Goal: Information Seeking & Learning: Learn about a topic

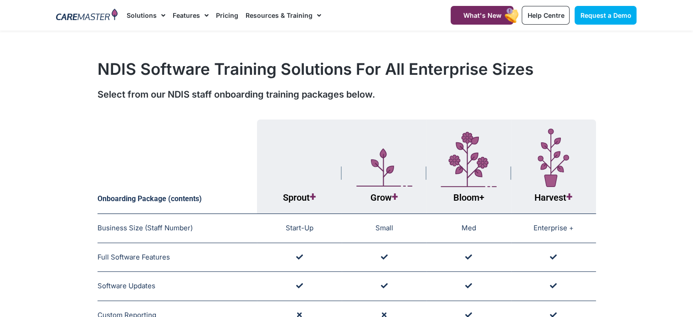
click at [479, 100] on div "Select from our NDIS staff onboarding training packages below." at bounding box center [346, 94] width 498 height 14
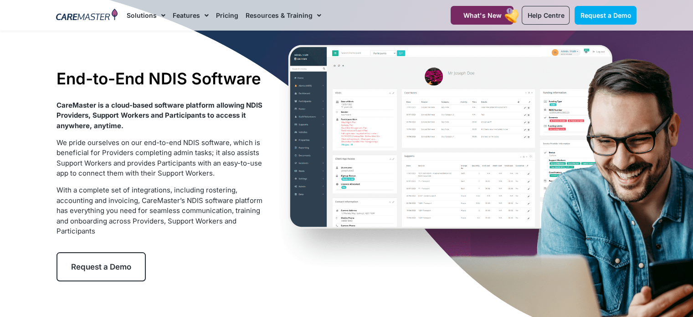
scroll to position [31, 0]
click at [275, 120] on div "End-to-End NDIS Software CareMaster is a cloud-based software platform allowing…" at bounding box center [347, 175] width 590 height 350
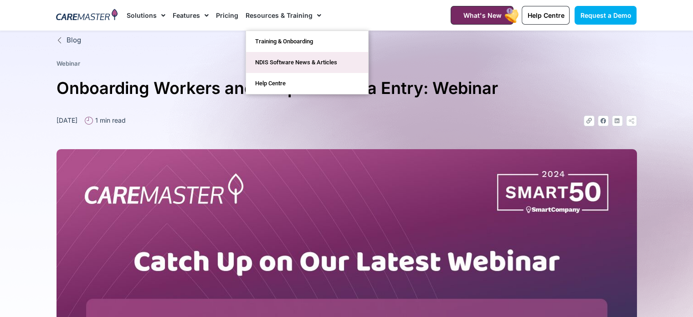
click at [295, 67] on link "NDIS Software News & Articles" at bounding box center [307, 62] width 122 height 21
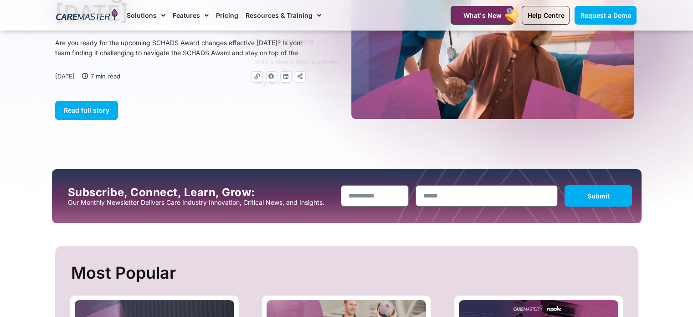
scroll to position [137, 0]
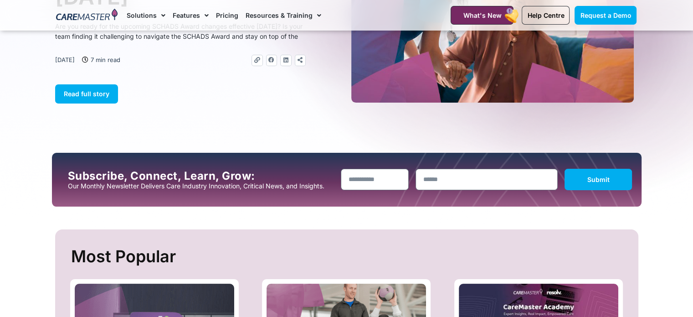
click at [679, 173] on section "Subscribe, Connect, Learn, Grow: Our Monthly Newsletter Delivers Care Industry …" at bounding box center [346, 180] width 693 height 54
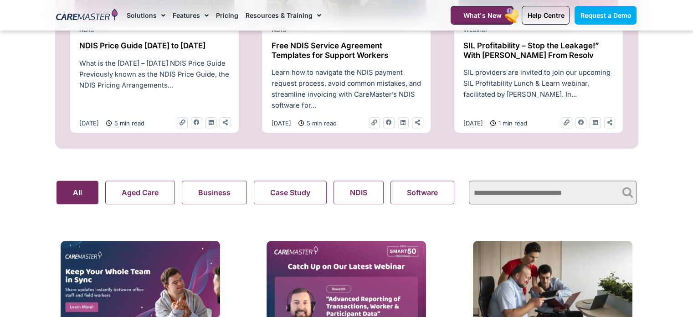
scroll to position [501, 0]
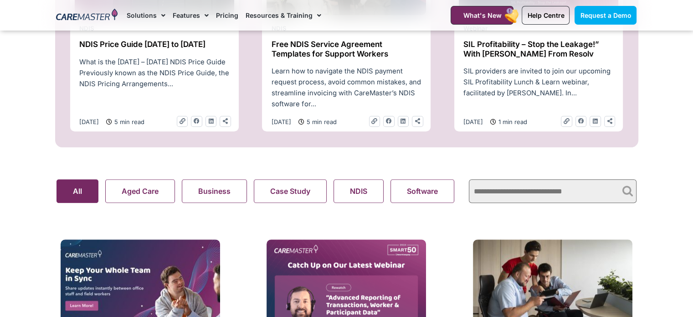
click at [669, 147] on section "Most Popular NDIS NDIS Price Guide 2025 to 2026 What is the 2025 – 2026 NDIS Pr…" at bounding box center [346, 6] width 693 height 283
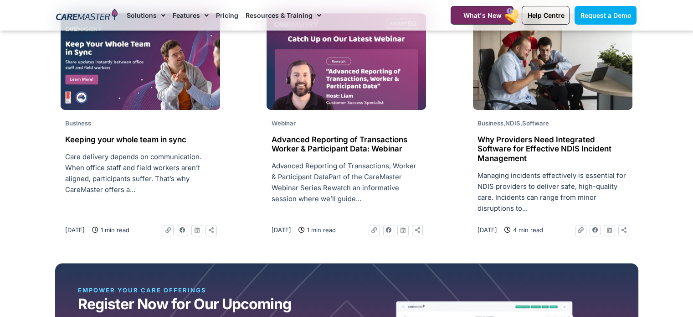
scroll to position [729, 0]
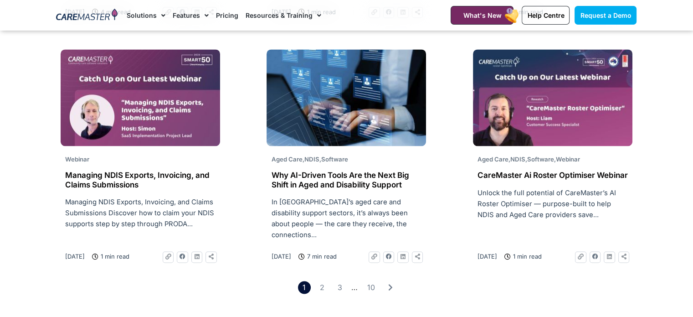
scroll to position [1412, 0]
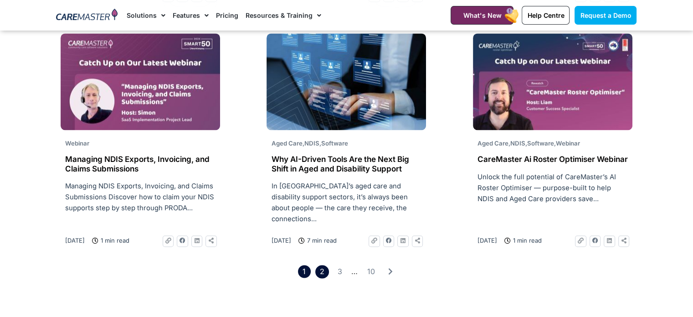
click at [321, 269] on link "Page 2" at bounding box center [321, 271] width 13 height 13
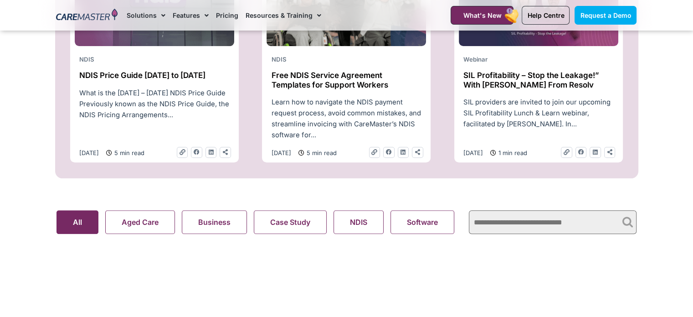
scroll to position [456, 0]
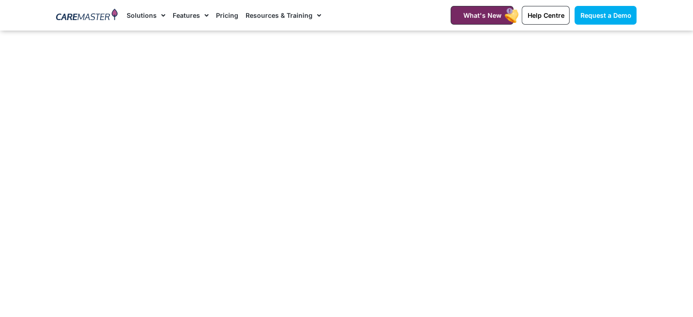
scroll to position [1412, 0]
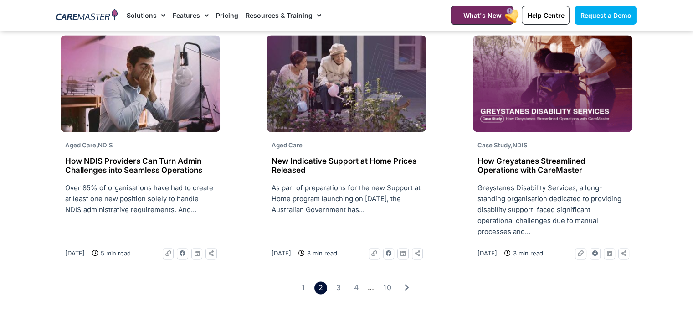
scroll to position [1412, 0]
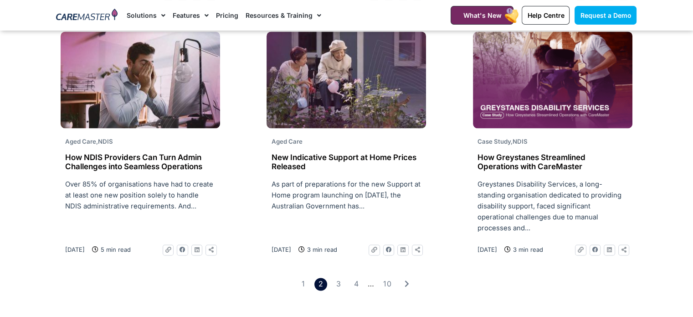
scroll to position [1458, 0]
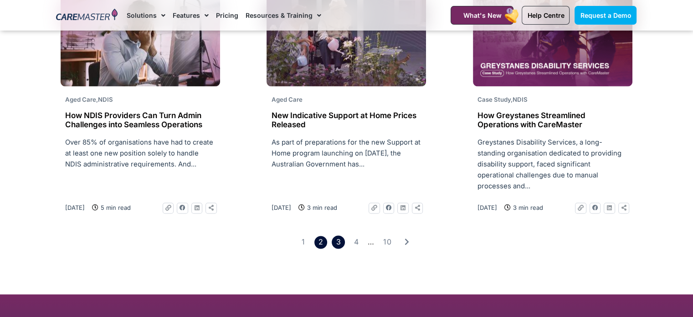
click at [335, 235] on link "Page 3" at bounding box center [338, 241] width 13 height 13
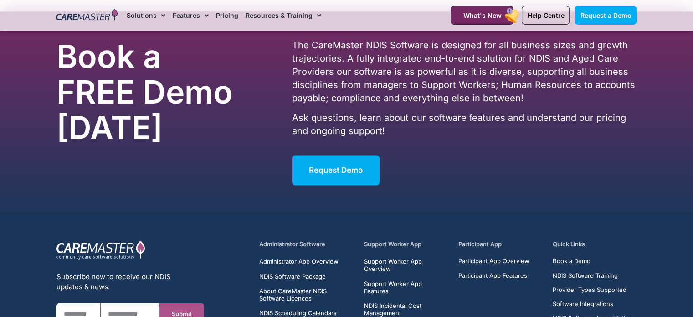
scroll to position [1503, 0]
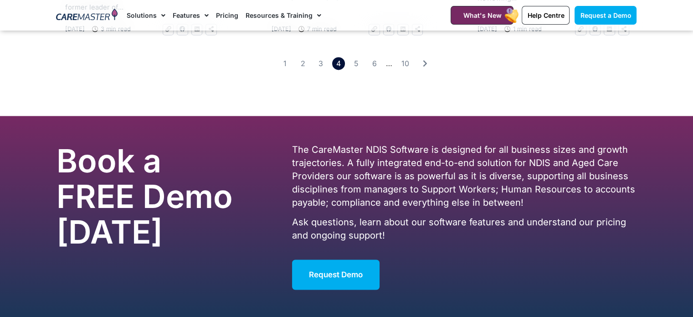
scroll to position [1412, 0]
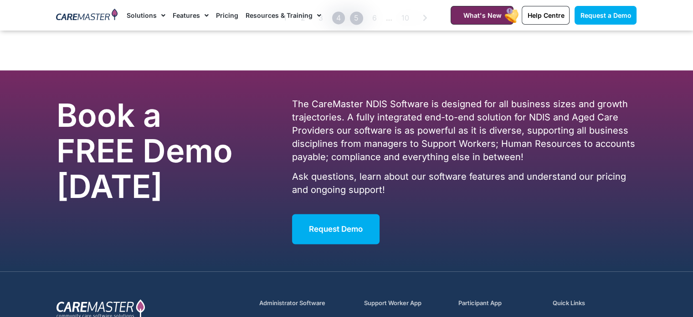
click at [361, 25] on link "Page 5" at bounding box center [356, 17] width 13 height 13
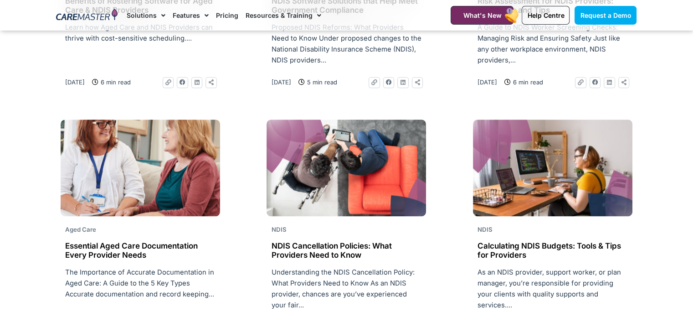
scroll to position [1093, 0]
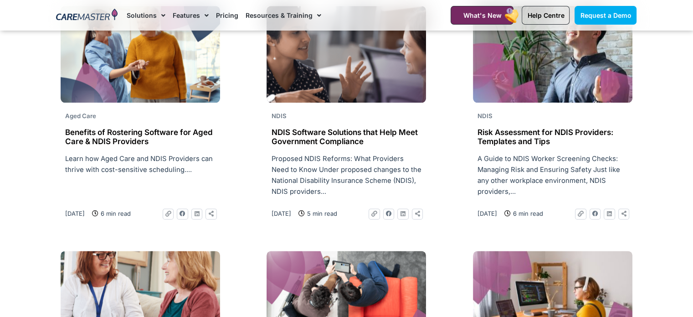
click at [446, 221] on div "Webinar Setting up Overnight Support Services in CareMaster Our recent session …" at bounding box center [346, 55] width 583 height 826
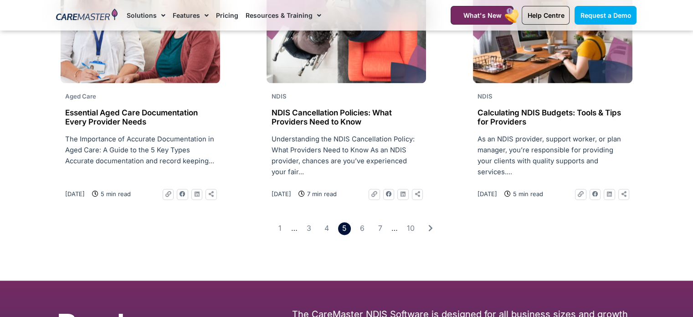
scroll to position [1458, 0]
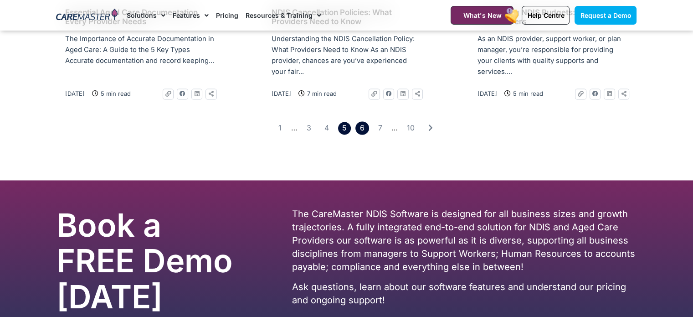
click at [359, 134] on link "Page 6" at bounding box center [361, 127] width 13 height 13
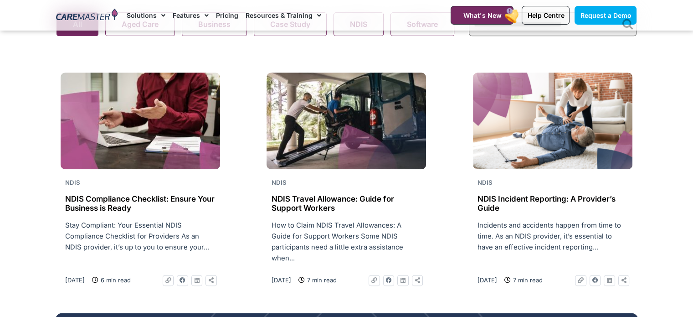
scroll to position [683, 0]
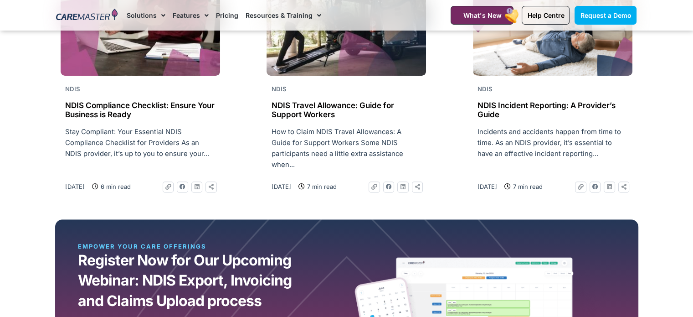
scroll to position [774, 0]
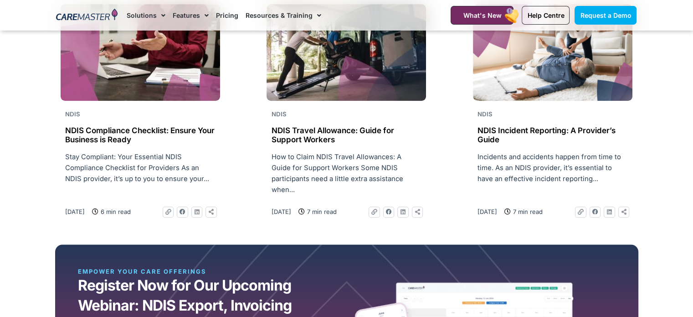
scroll to position [683, 0]
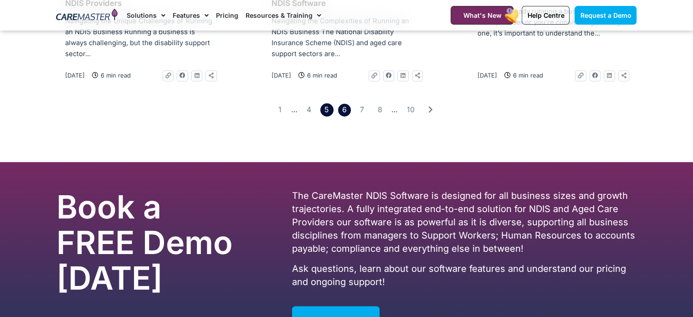
scroll to position [1412, 0]
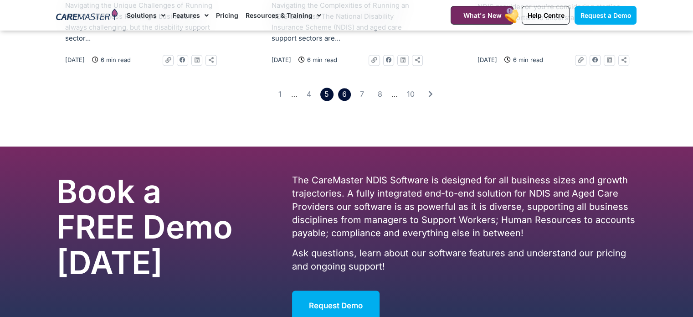
click at [331, 101] on link "Page 5" at bounding box center [326, 93] width 13 height 13
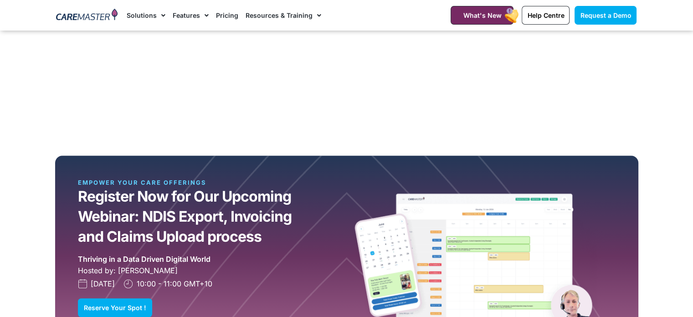
scroll to position [729, 0]
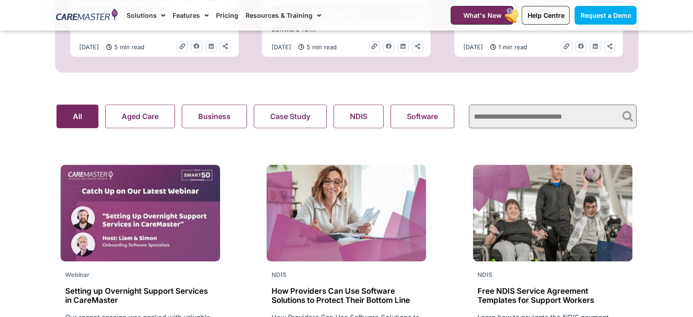
scroll to position [683, 0]
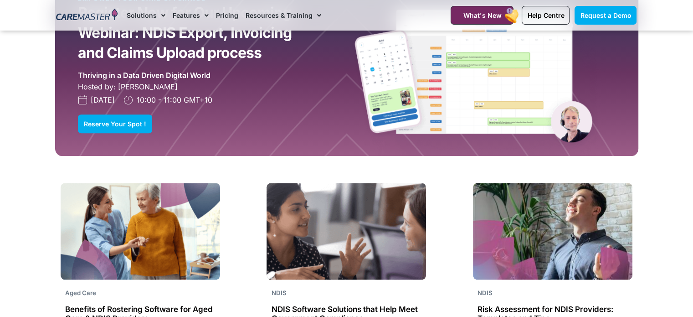
scroll to position [1139, 0]
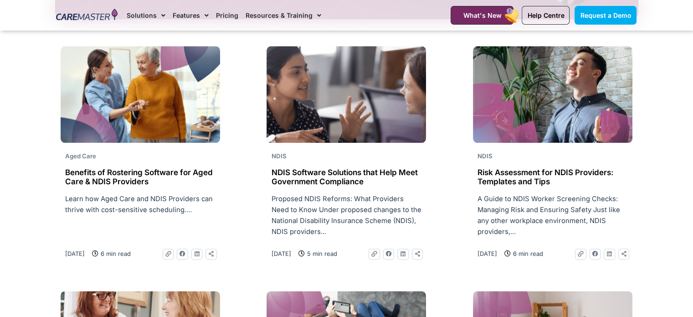
click at [172, 176] on h2 "Benefits of Rostering Software for Aged Care & NDIS Providers" at bounding box center [140, 177] width 150 height 19
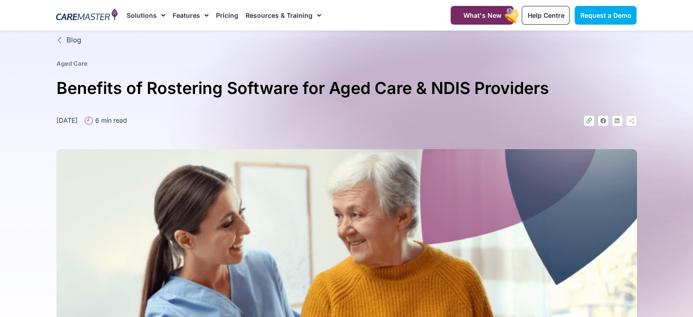
click at [418, 124] on div "Link Facebook Linkedin Icon-share" at bounding box center [492, 120] width 290 height 11
